Goal: Transaction & Acquisition: Book appointment/travel/reservation

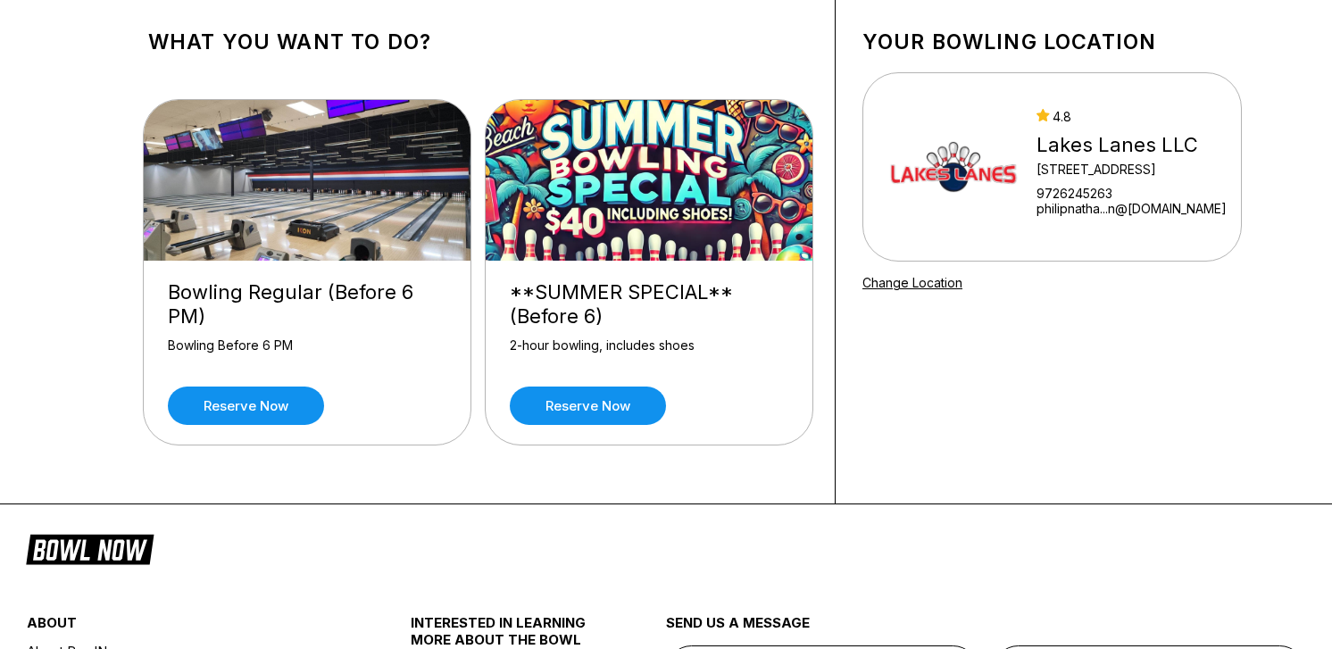
scroll to position [86, 0]
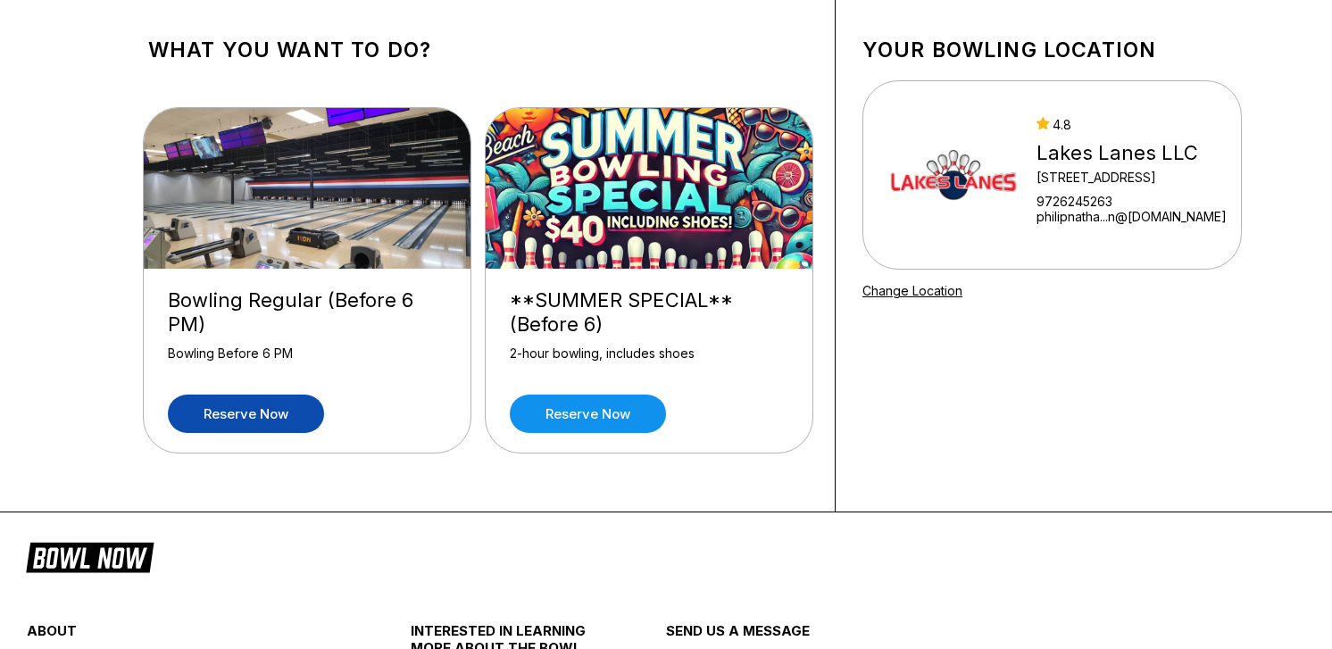
click at [253, 415] on link "Reserve now" at bounding box center [246, 414] width 156 height 38
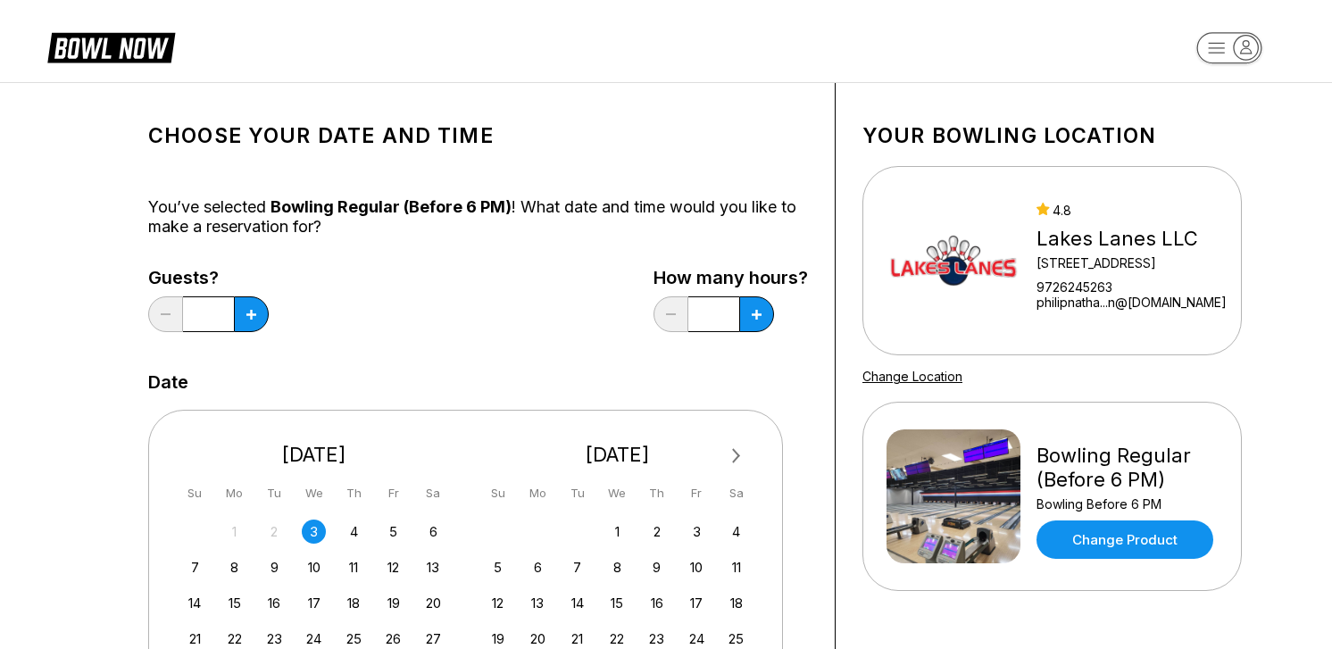
scroll to position [10, 0]
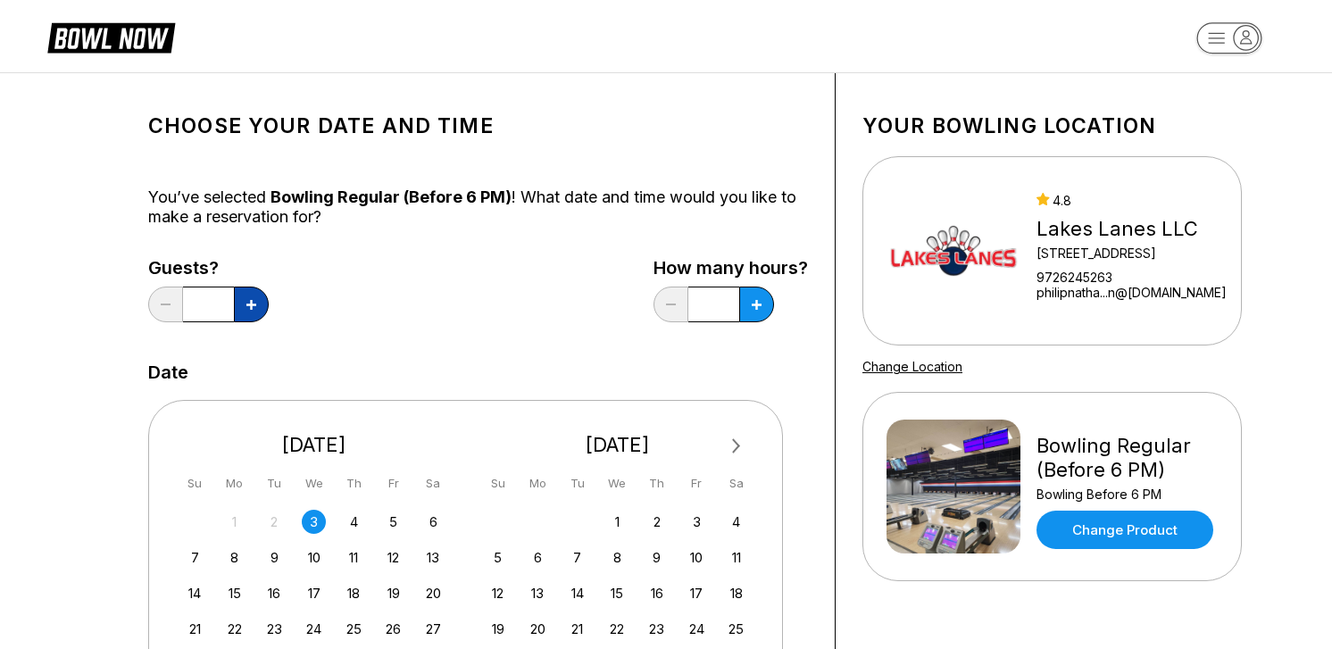
click at [244, 307] on button at bounding box center [251, 305] width 35 height 36
type input "*"
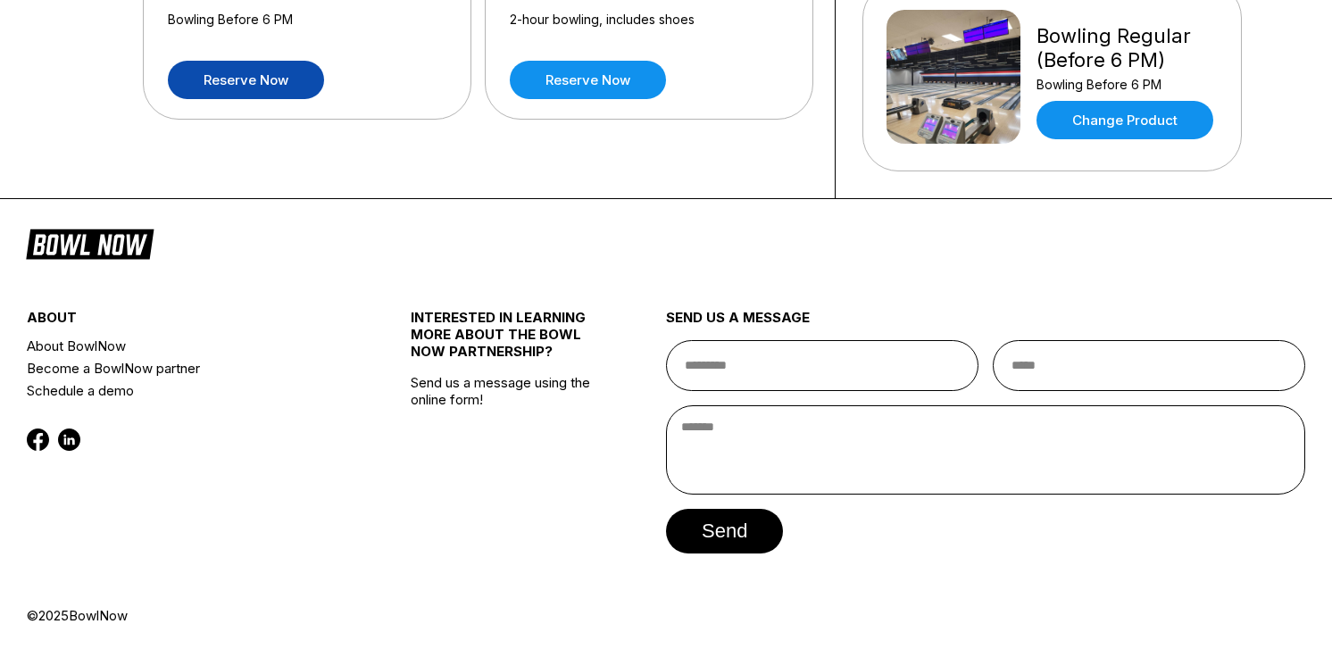
scroll to position [0, 0]
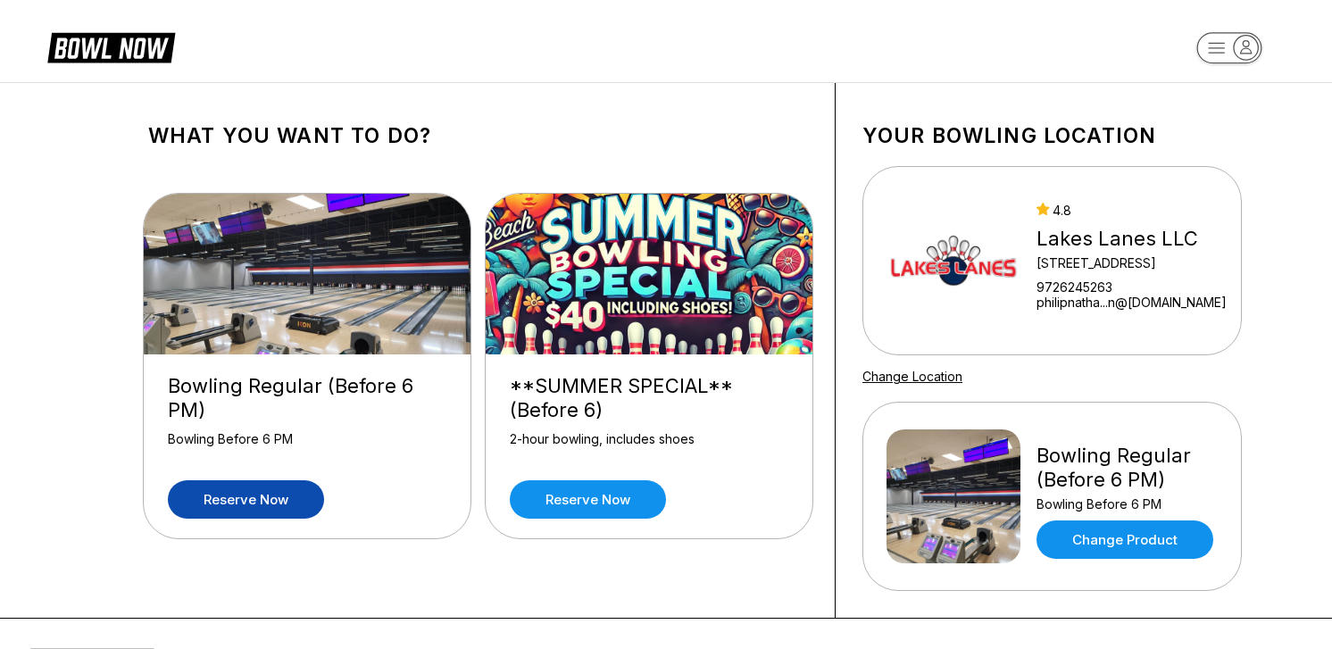
click at [1064, 234] on div "Lakes Lanes LLC" at bounding box center [1131, 239] width 190 height 24
click at [282, 503] on link "Reserve now" at bounding box center [246, 499] width 156 height 38
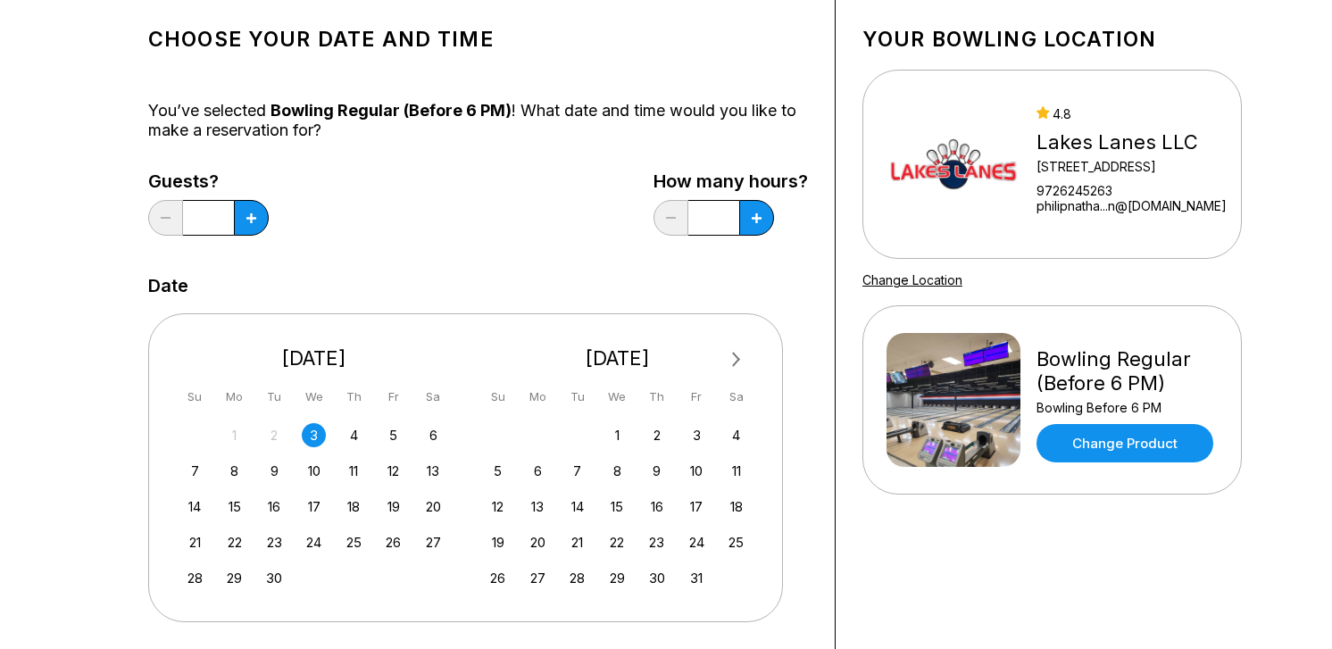
scroll to position [124, 0]
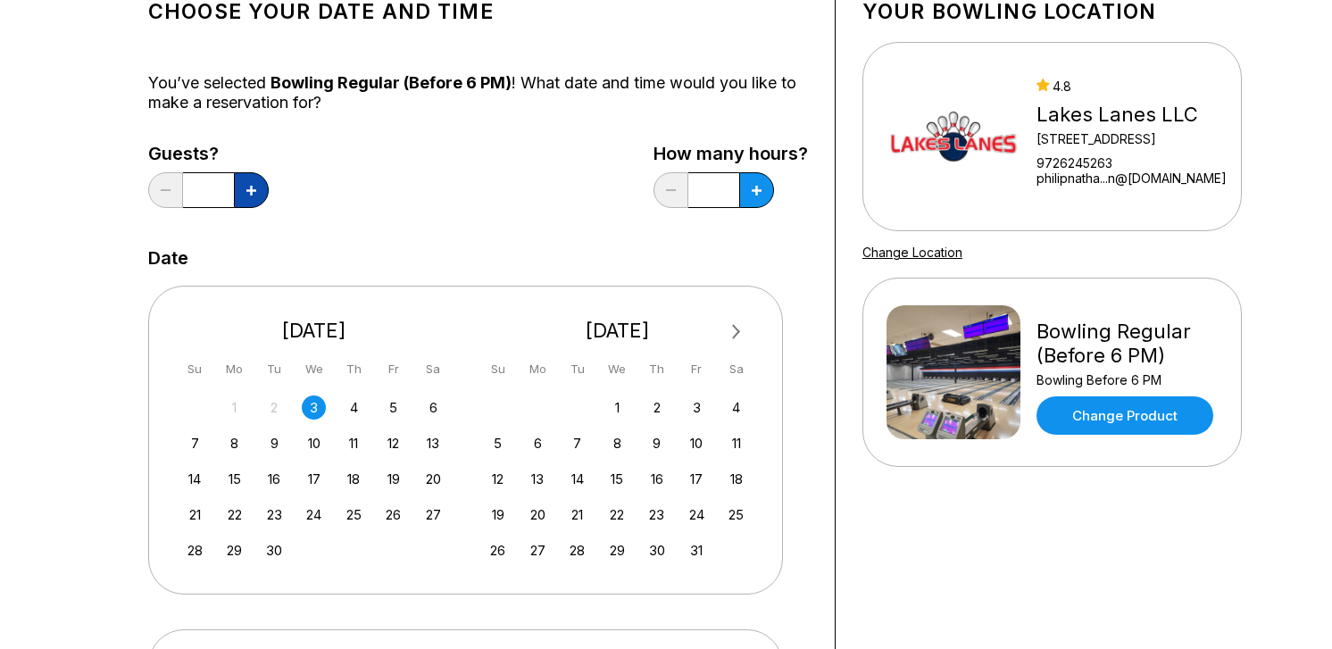
click at [259, 194] on button at bounding box center [251, 190] width 35 height 36
type input "*"
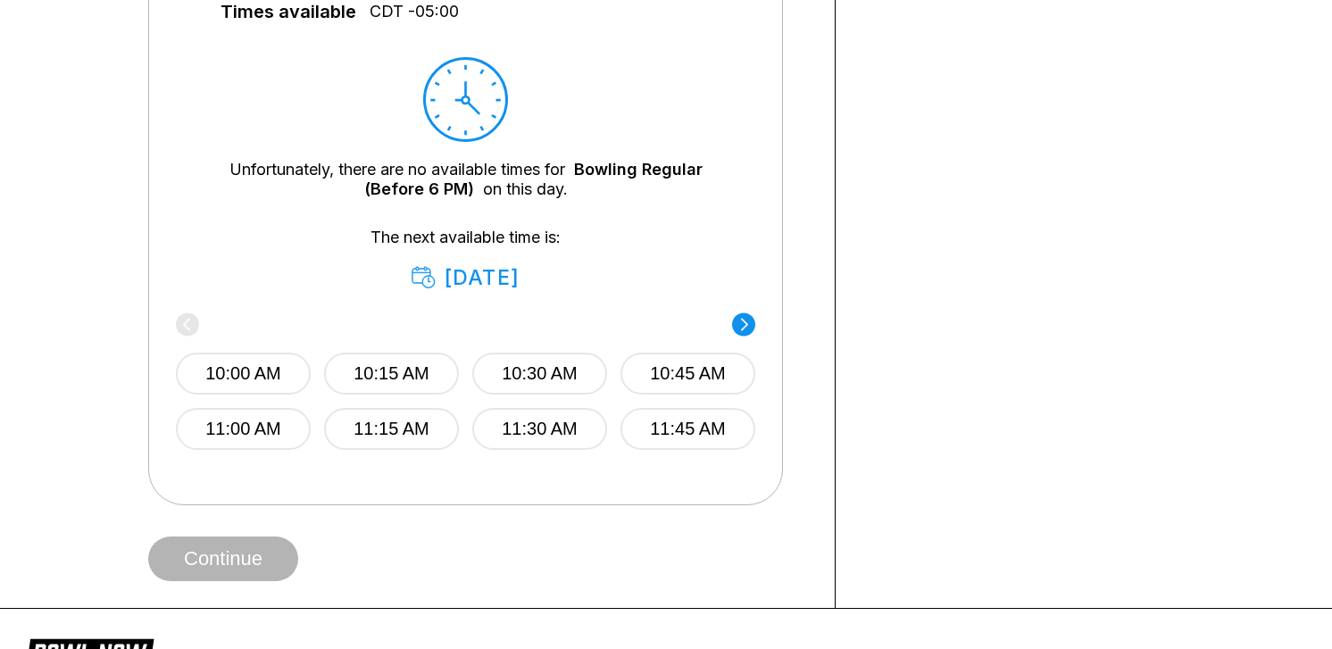
scroll to position [803, 0]
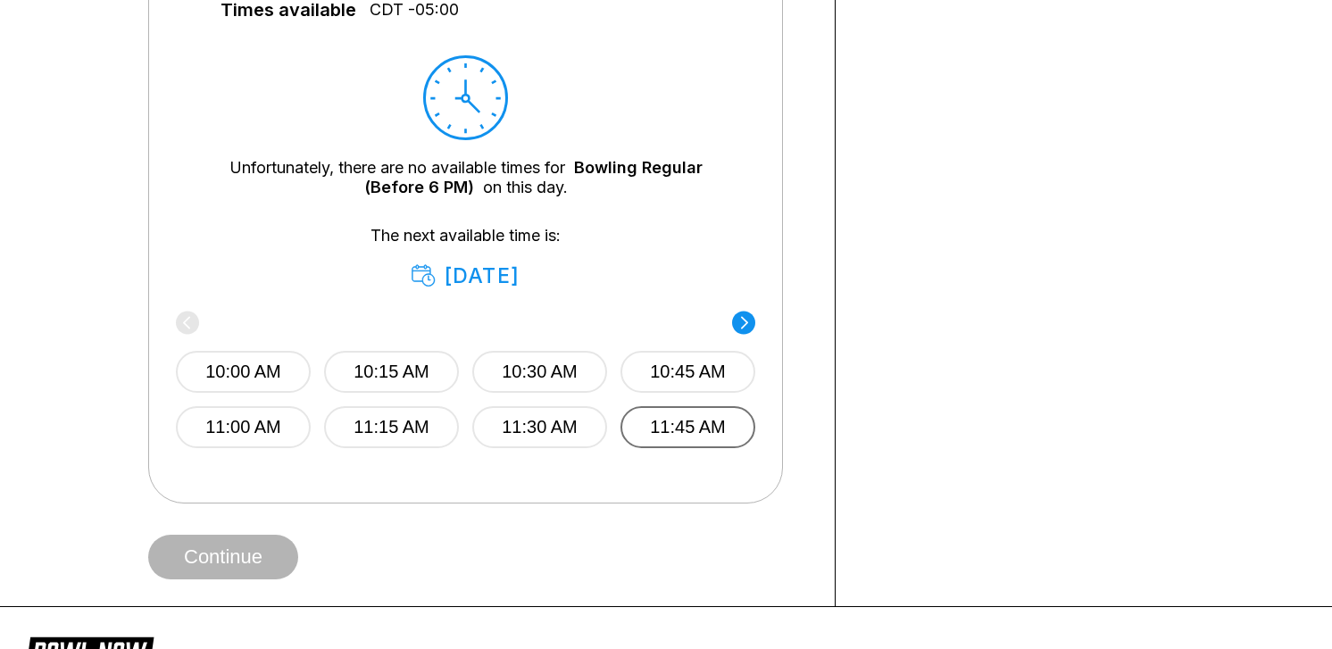
click at [682, 441] on button "11:45 AM" at bounding box center [687, 427] width 135 height 42
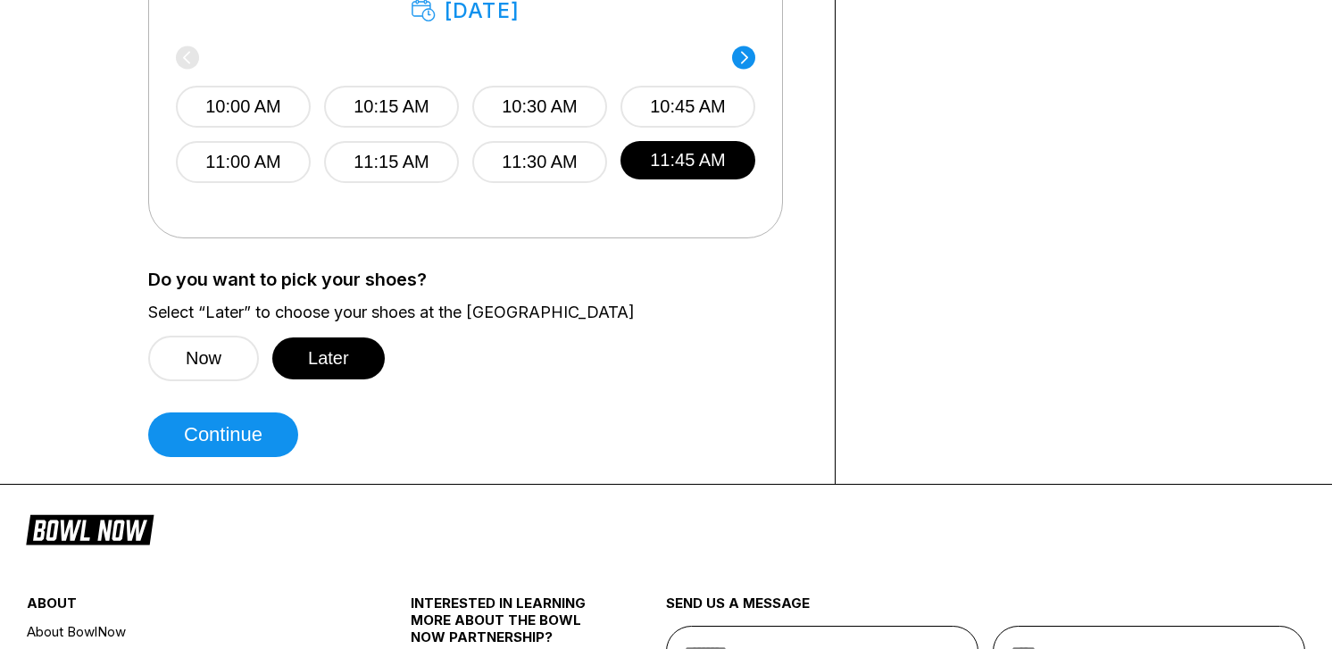
scroll to position [1192, 0]
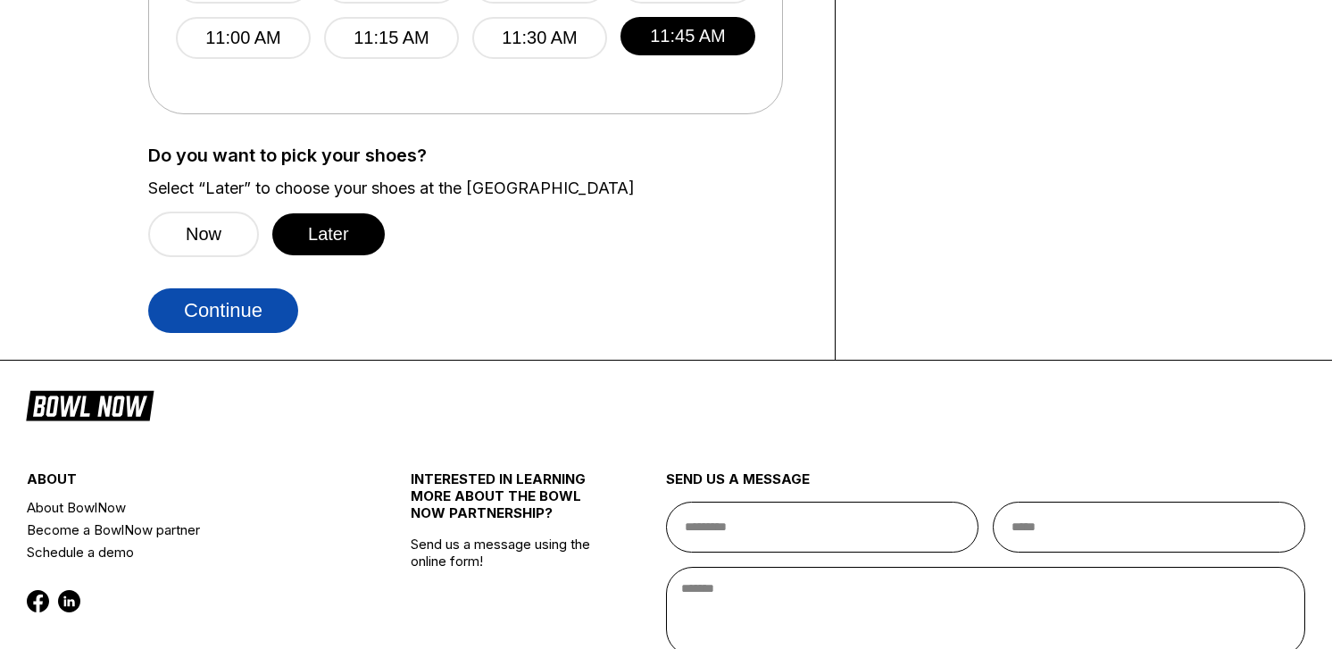
click at [229, 299] on button "Continue" at bounding box center [223, 310] width 150 height 45
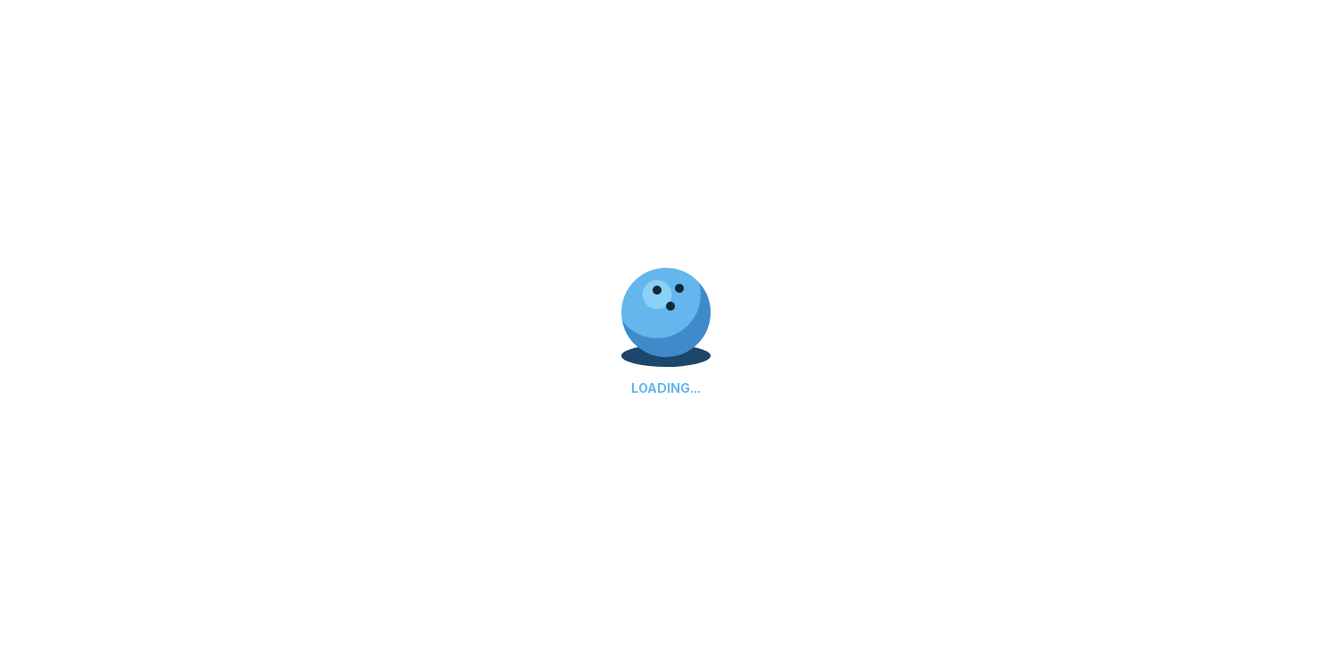
scroll to position [0, 0]
select select "**"
